Goal: Find contact information: Find contact information

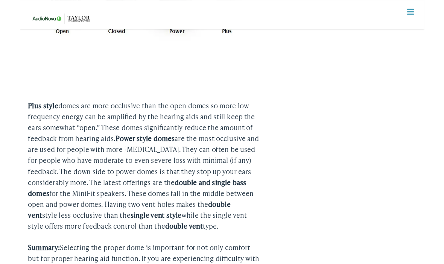
scroll to position [758, 0]
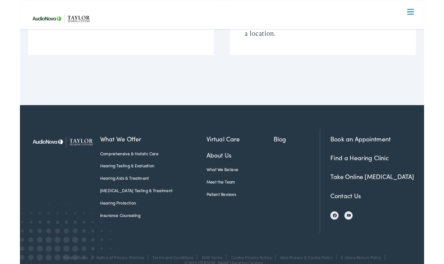
scroll to position [1521, 0]
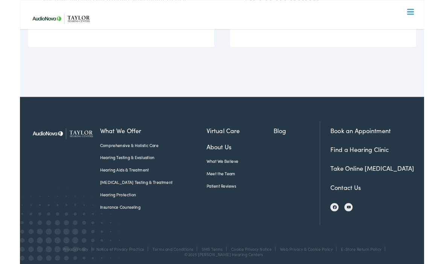
click at [352, 208] on link "Contact Us" at bounding box center [357, 205] width 33 height 9
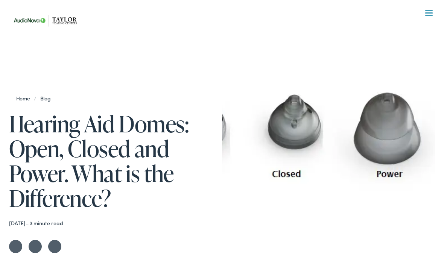
click at [18, 100] on link "Home" at bounding box center [25, 98] width 18 height 8
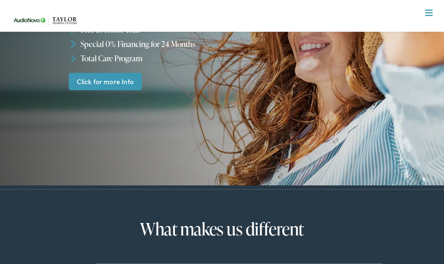
scroll to position [87, 0]
